Goal: Information Seeking & Learning: Learn about a topic

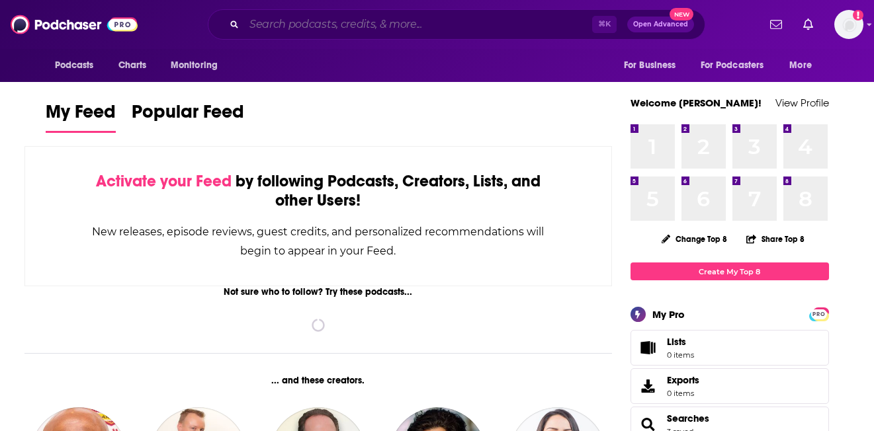
click at [395, 15] on input "Search podcasts, credits, & more..." at bounding box center [418, 24] width 348 height 21
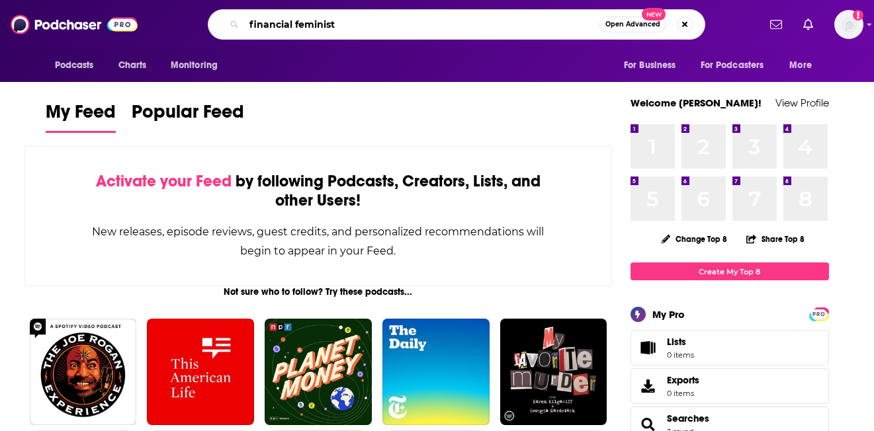
type input "financial feminist"
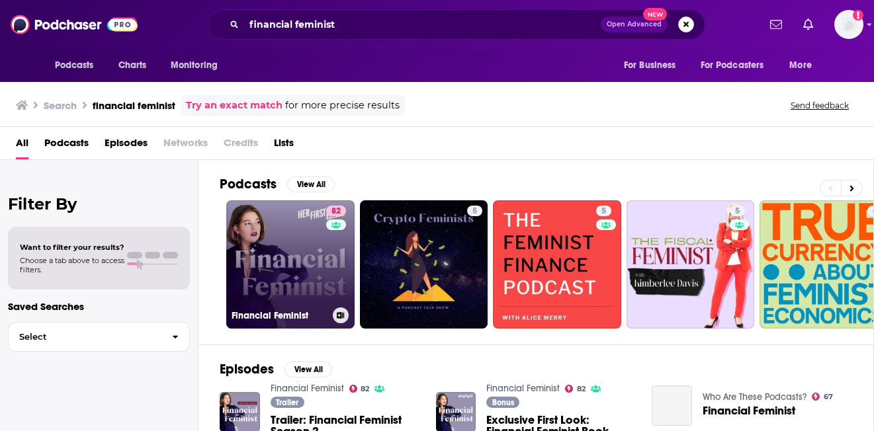
click at [249, 243] on link "82 Financial Feminist" at bounding box center [290, 264] width 128 height 128
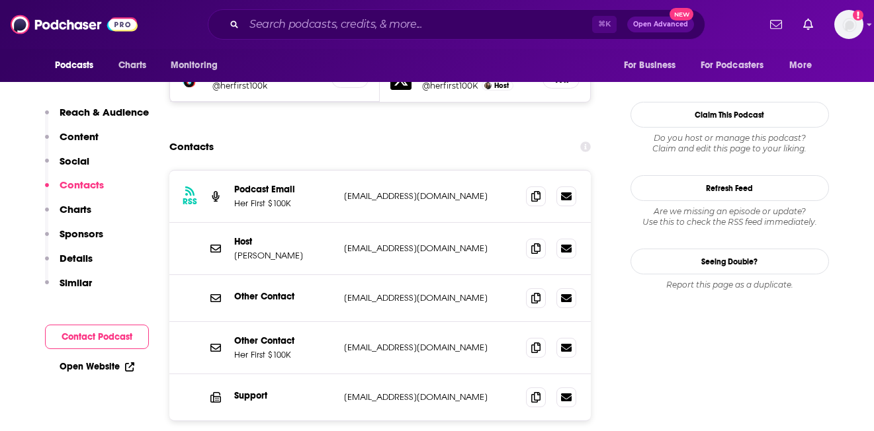
scroll to position [1335, 0]
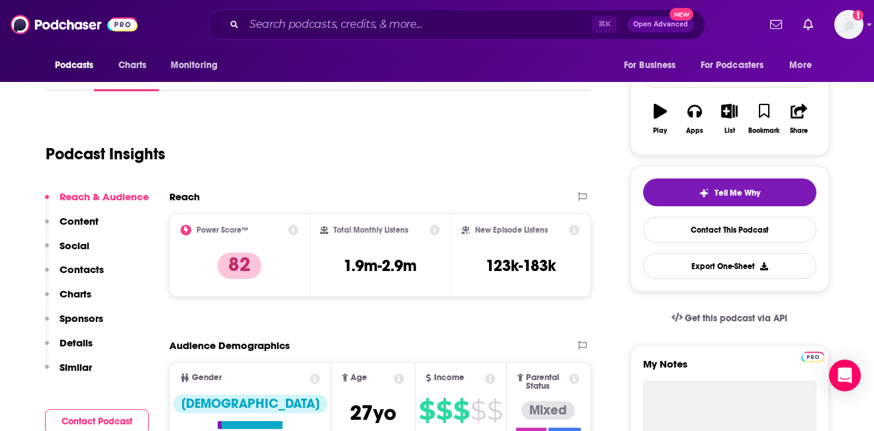
scroll to position [193, 0]
